Goal: Task Accomplishment & Management: Manage account settings

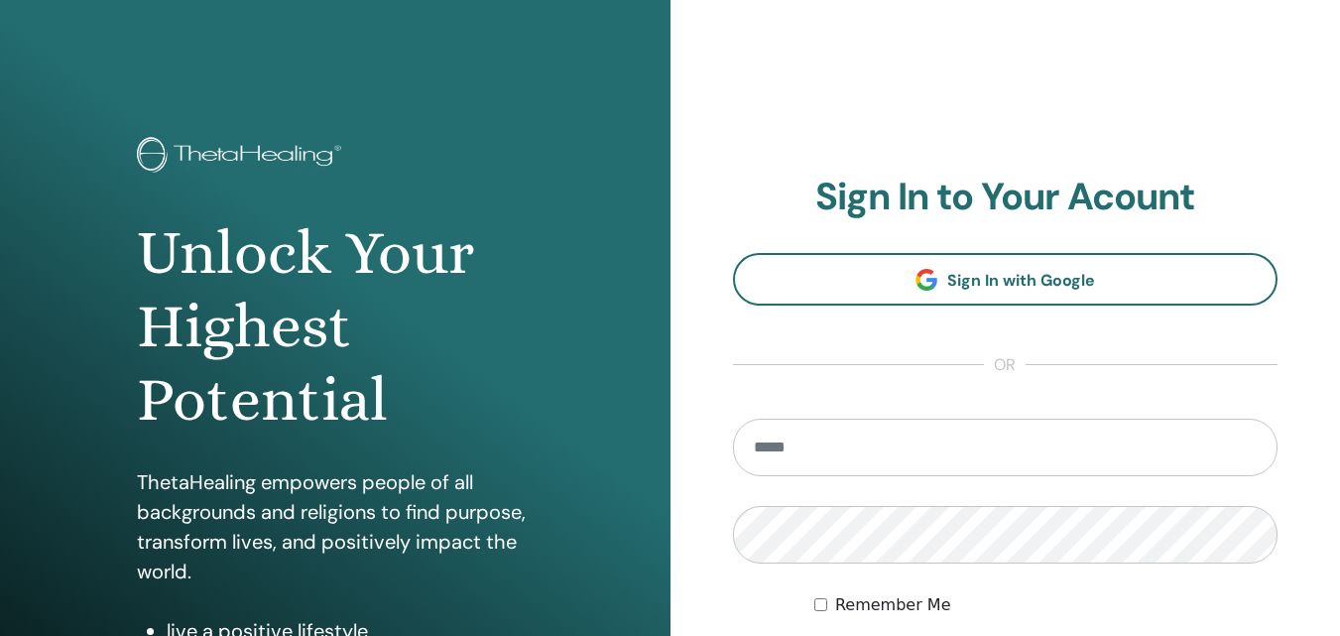
click at [1021, 433] on input "email" at bounding box center [1005, 447] width 545 height 58
type input "*"
type input "**********"
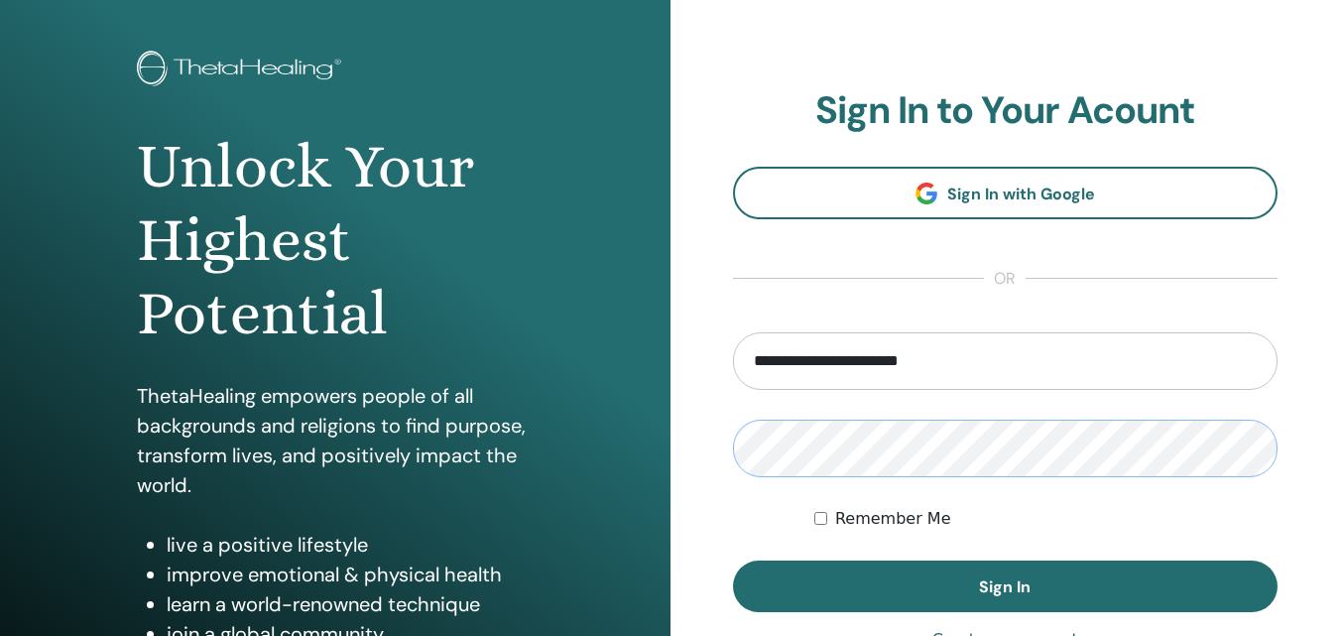
scroll to position [88, 0]
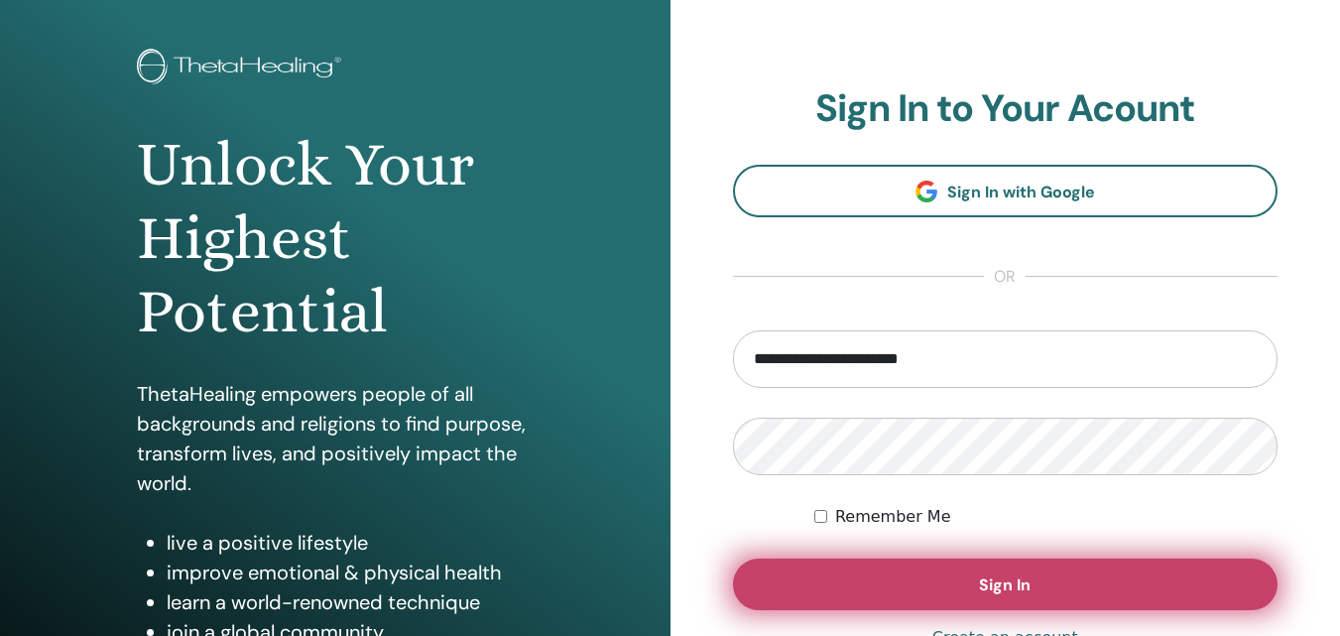
click at [989, 577] on span "Sign In" at bounding box center [1005, 584] width 52 height 21
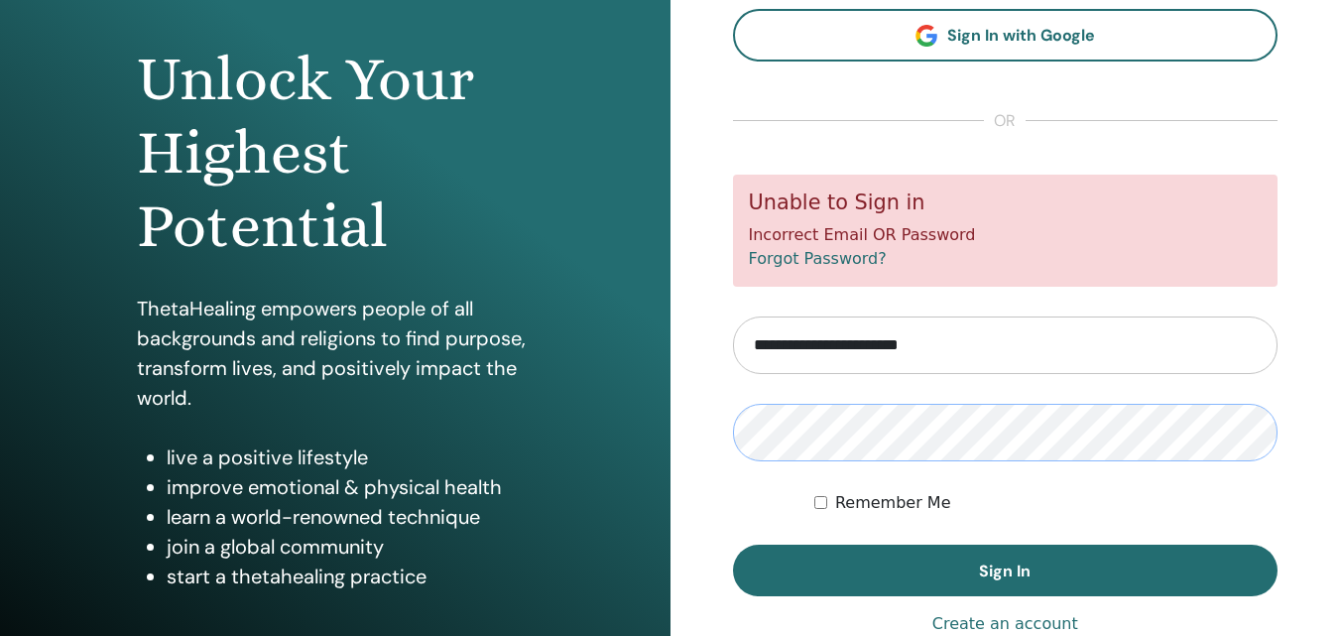
scroll to position [177, 0]
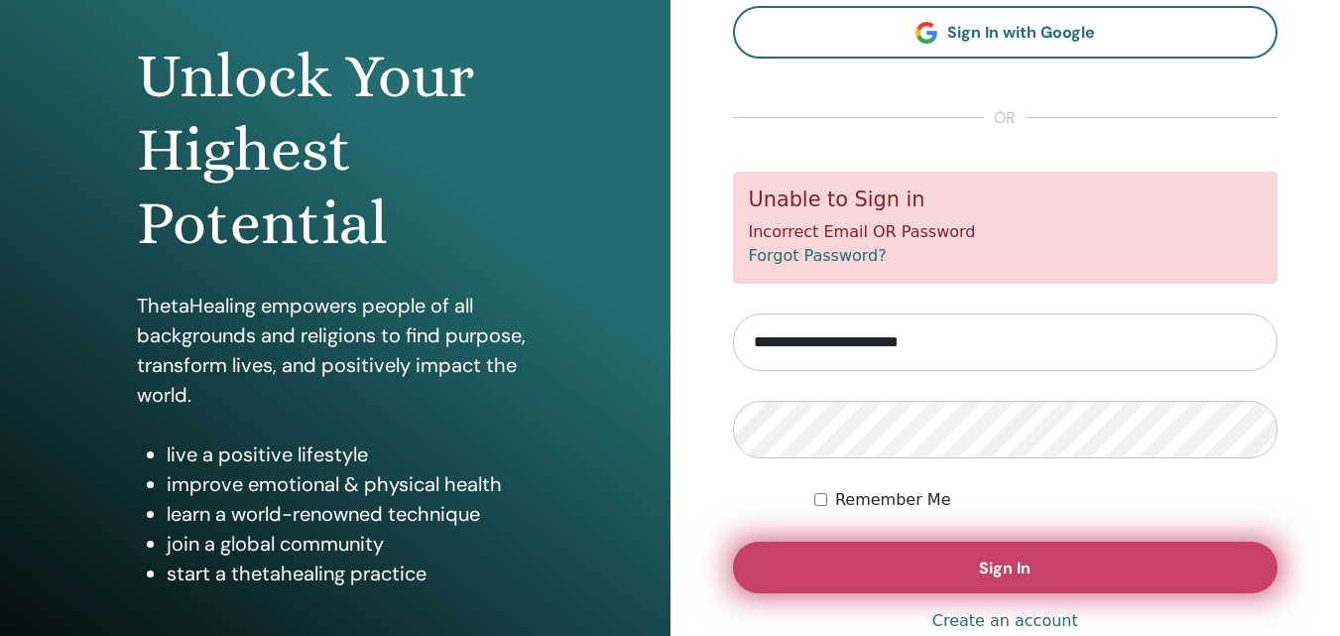
click at [988, 568] on span "Sign In" at bounding box center [1005, 567] width 52 height 21
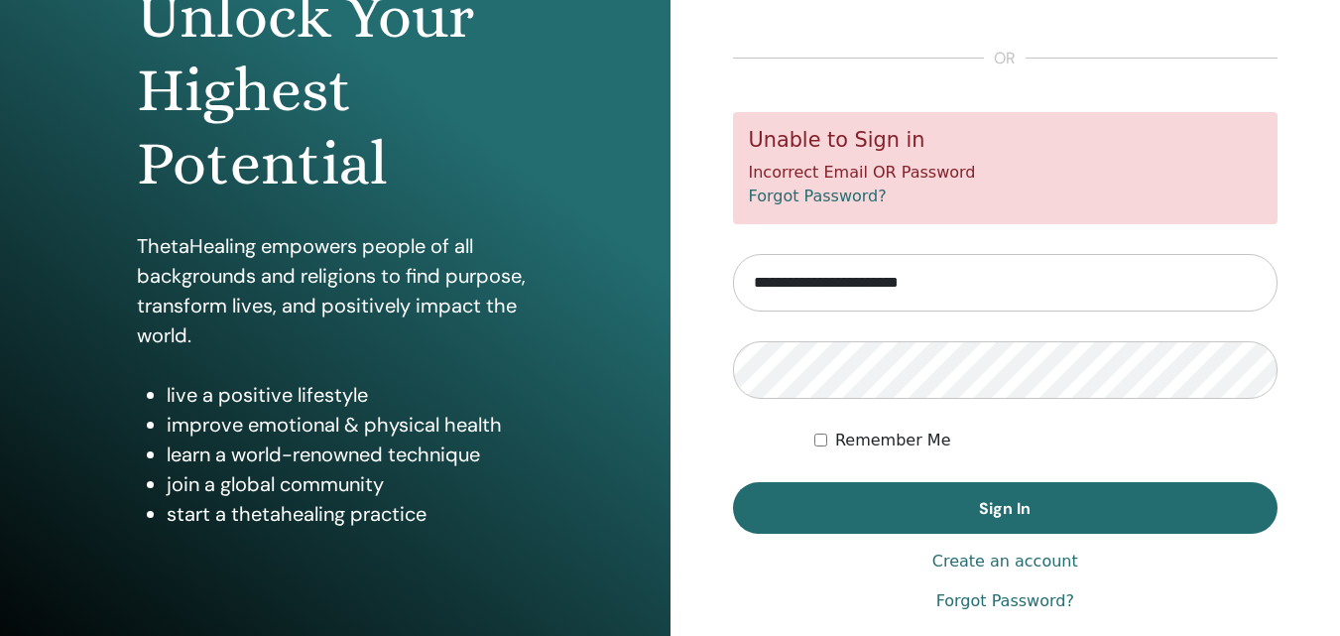
scroll to position [234, 0]
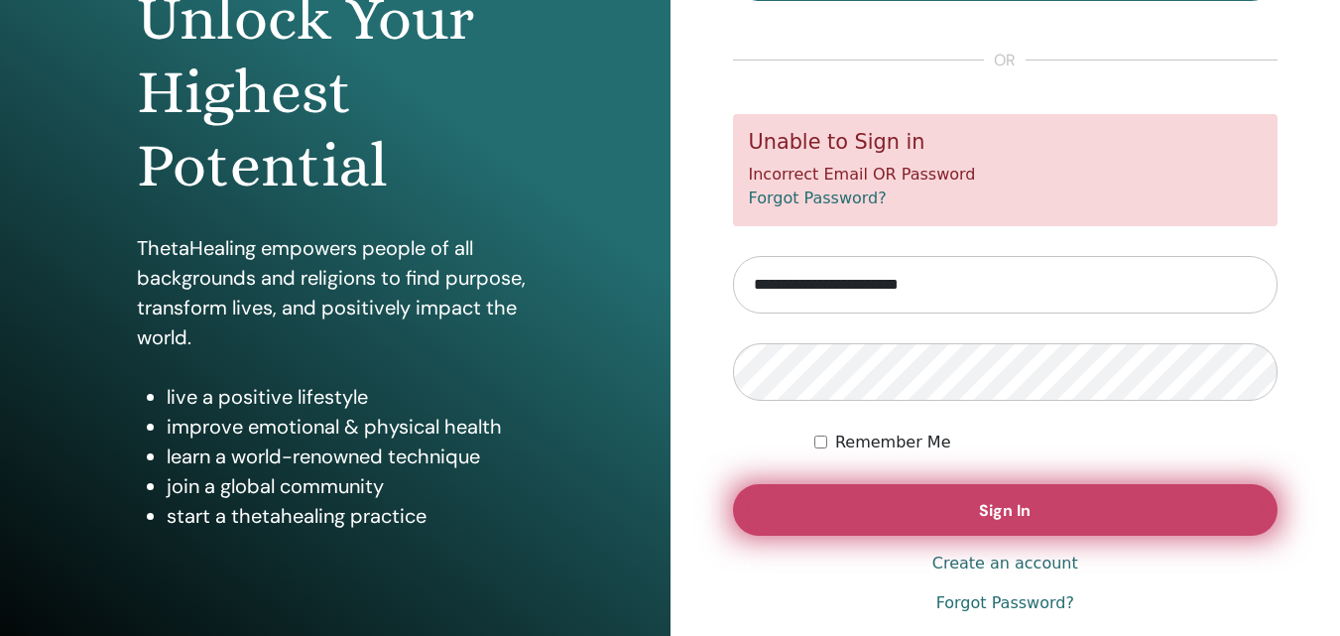
click at [1034, 519] on button "Sign In" at bounding box center [1005, 510] width 545 height 52
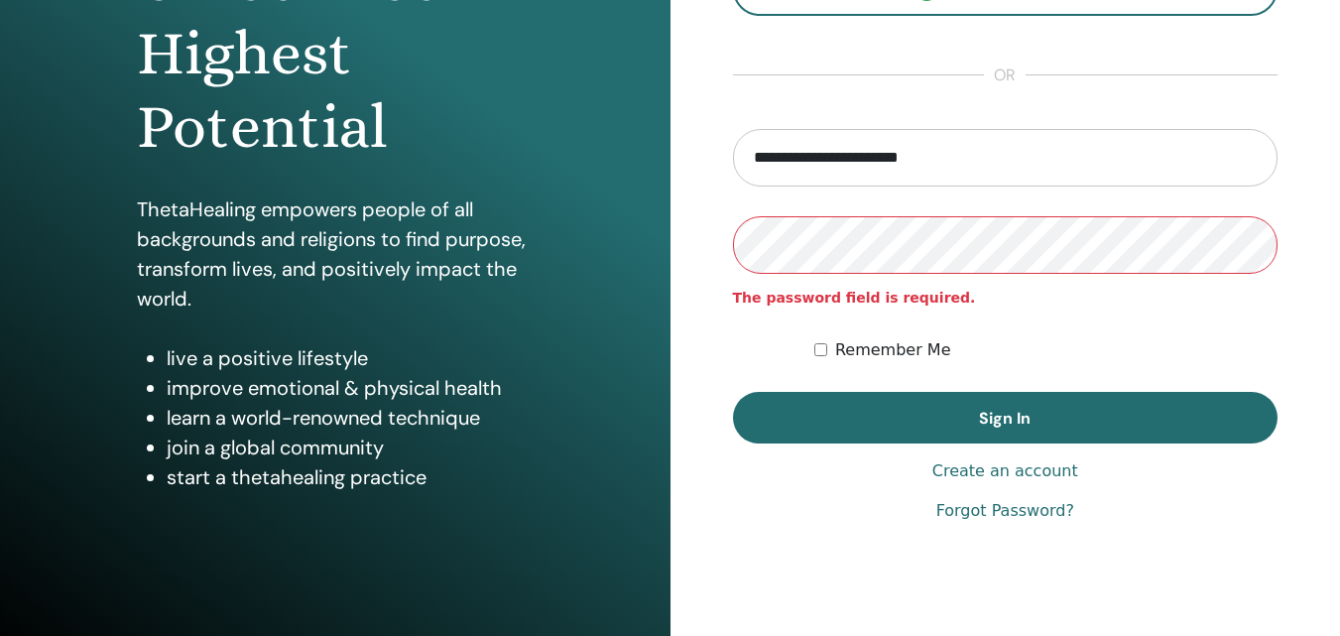
scroll to position [274, 0]
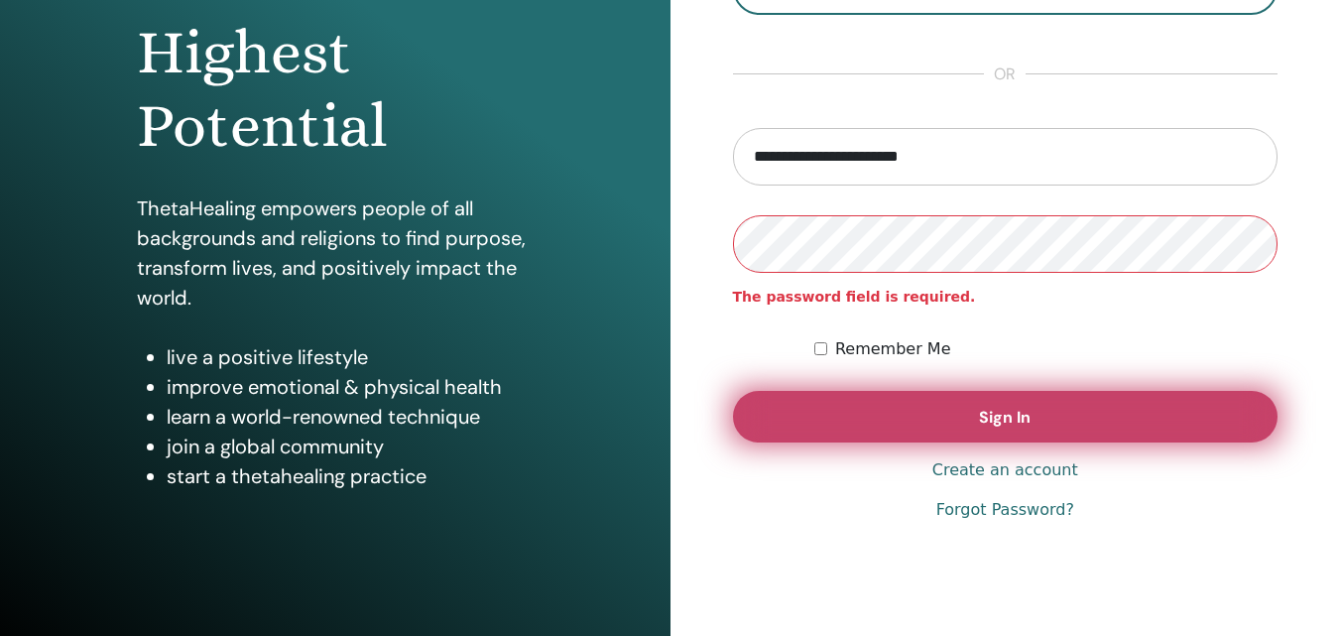
click at [1013, 416] on span "Sign In" at bounding box center [1005, 417] width 52 height 21
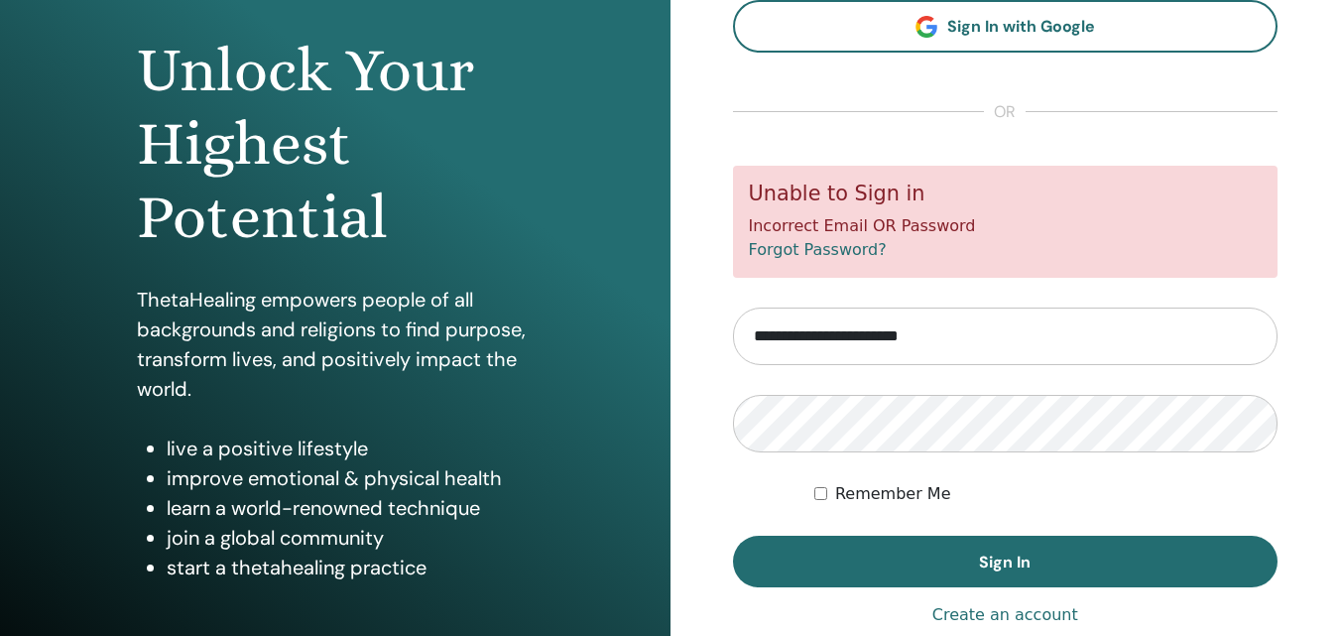
scroll to position [177, 0]
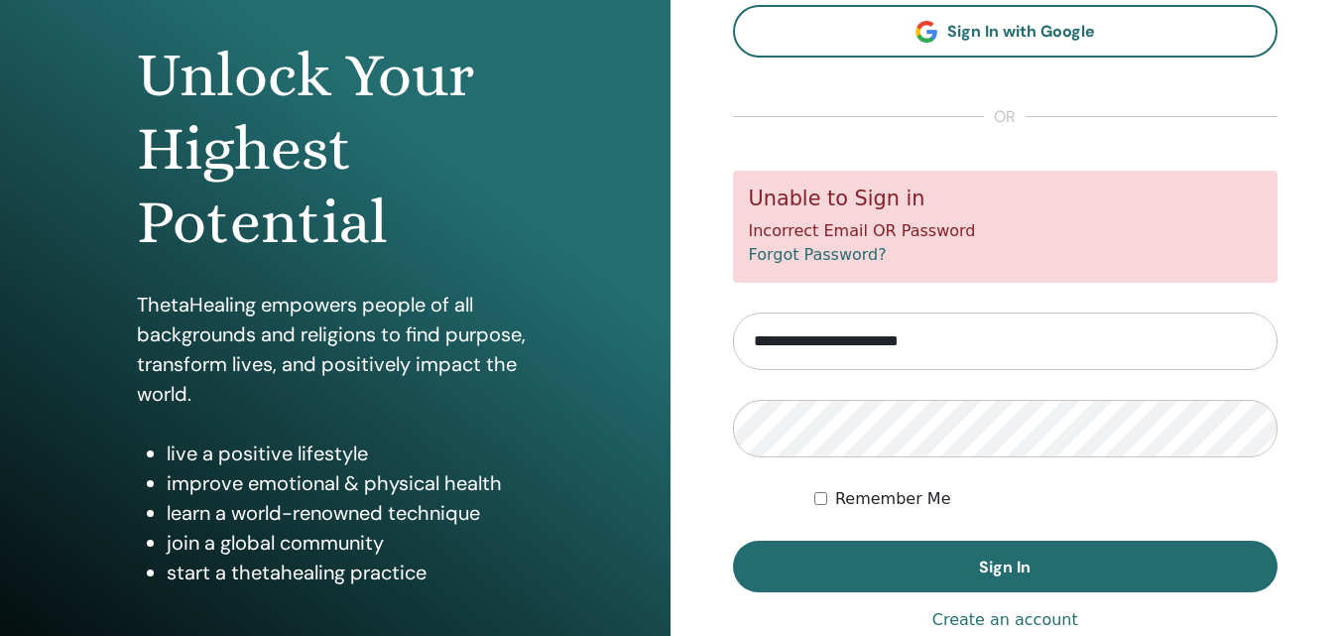
click at [755, 340] on input "**********" at bounding box center [1005, 341] width 545 height 58
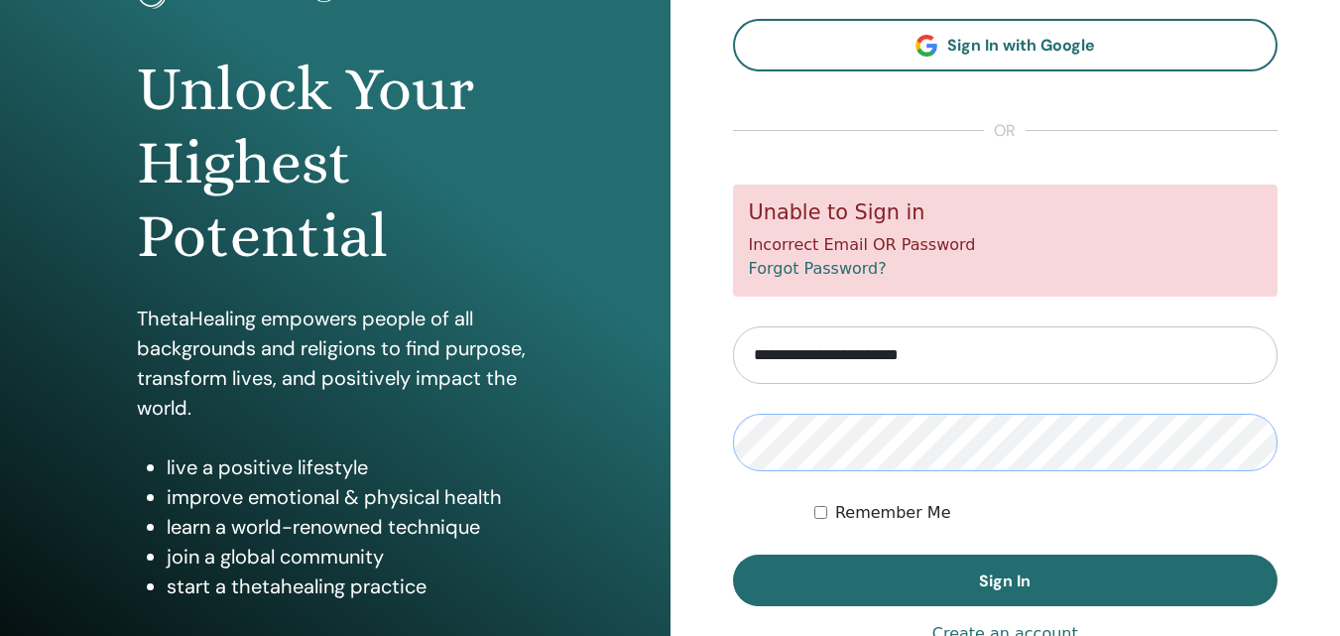
scroll to position [162, 0]
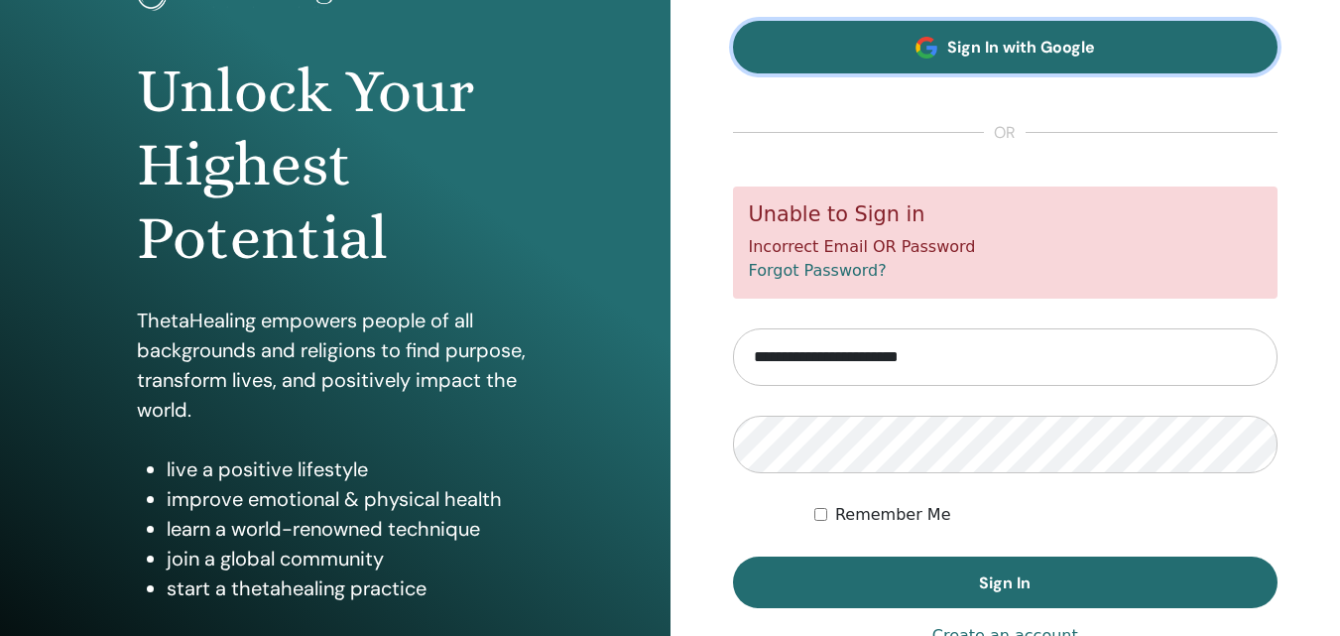
click at [1067, 48] on span "Sign In with Google" at bounding box center [1021, 47] width 148 height 21
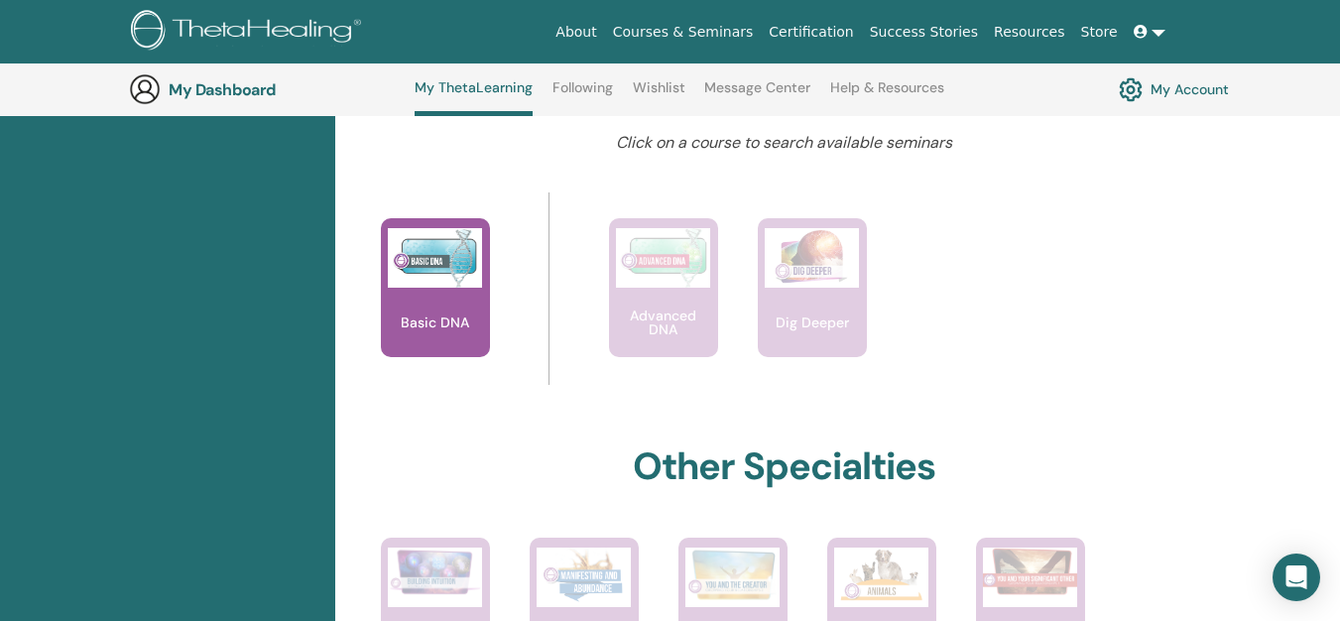
scroll to position [787, 0]
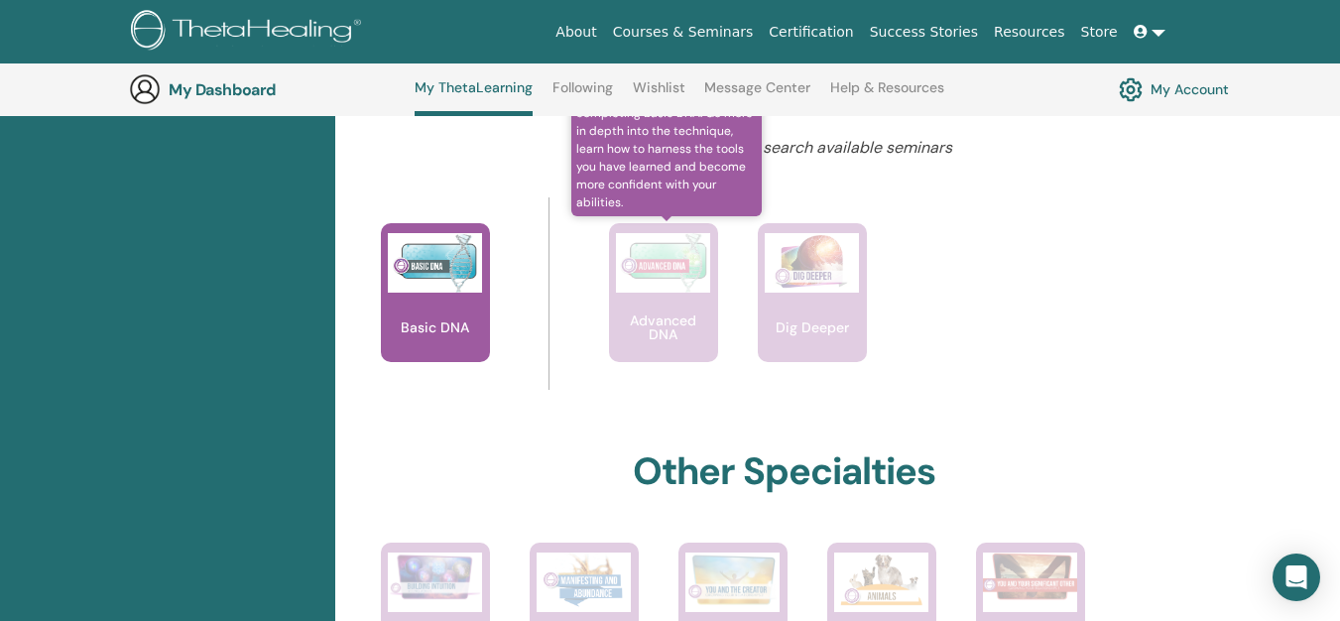
click at [671, 261] on img at bounding box center [663, 262] width 94 height 59
